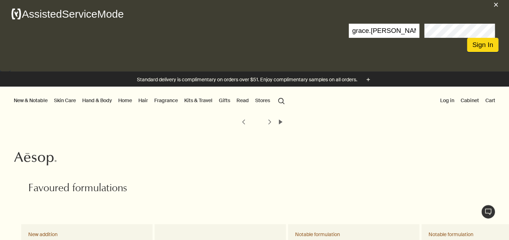
click at [481, 45] on button "Sign In" at bounding box center [482, 45] width 31 height 14
click at [385, 35] on input "grace.paratore" at bounding box center [384, 31] width 71 height 14
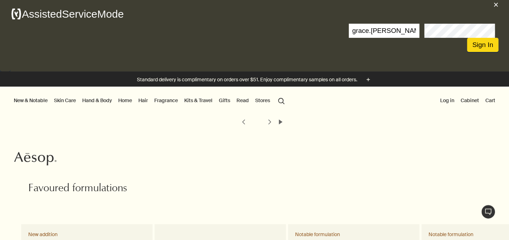
click at [385, 35] on input "grace.paratore" at bounding box center [384, 31] width 71 height 14
click at [353, 29] on input "grace.paratore" at bounding box center [384, 31] width 71 height 14
click at [387, 28] on input "grace.paratore" at bounding box center [384, 31] width 71 height 14
drag, startPoint x: 394, startPoint y: 30, endPoint x: 349, endPoint y: 33, distance: 45.3
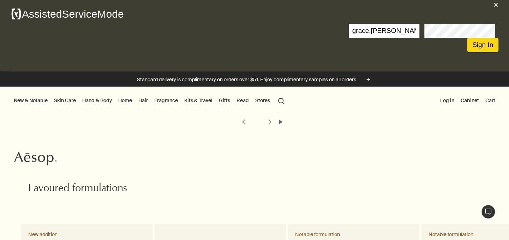
click at [349, 33] on input "grace.paratore" at bounding box center [384, 31] width 71 height 14
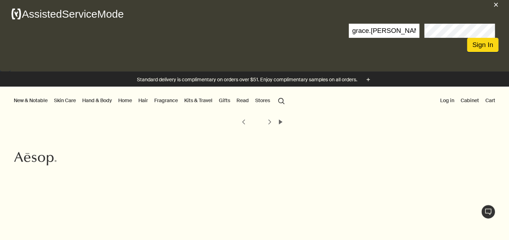
click at [368, 29] on input "grace.[PERSON_NAME]" at bounding box center [384, 31] width 71 height 14
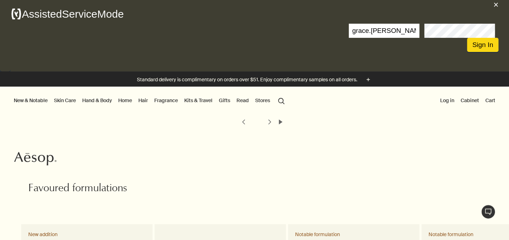
click at [368, 29] on input "grace.paratore" at bounding box center [384, 31] width 71 height 14
type input "stacy.canete"
click at [353, 56] on div "× A ssisted S ervice M ode stacy.canete Sign In" at bounding box center [254, 28] width 509 height 57
click at [480, 46] on button "Sign In" at bounding box center [482, 45] width 31 height 14
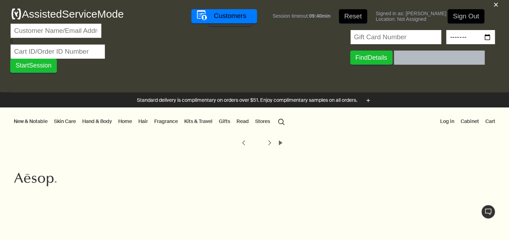
click at [96, 52] on input "text" at bounding box center [58, 51] width 94 height 14
paste input "29554097"
type input "29554097"
click at [38, 69] on span "Session" at bounding box center [40, 65] width 23 height 7
click at [31, 49] on input "29554097" at bounding box center [58, 51] width 94 height 14
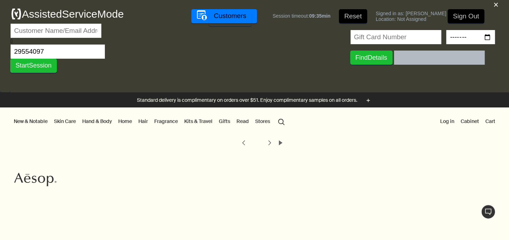
click at [31, 49] on input "29554097" at bounding box center [58, 51] width 94 height 14
click at [134, 65] on div "Start Session Create New Account Find Details" at bounding box center [255, 48] width 488 height 49
click at [90, 52] on input "text" at bounding box center [58, 51] width 94 height 14
paste input "29554097"
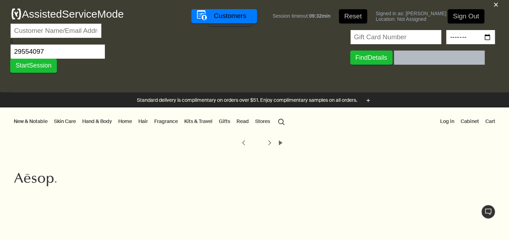
type input "29554097"
click at [48, 67] on span "Session" at bounding box center [40, 65] width 23 height 7
